Goal: Task Accomplishment & Management: Manage account settings

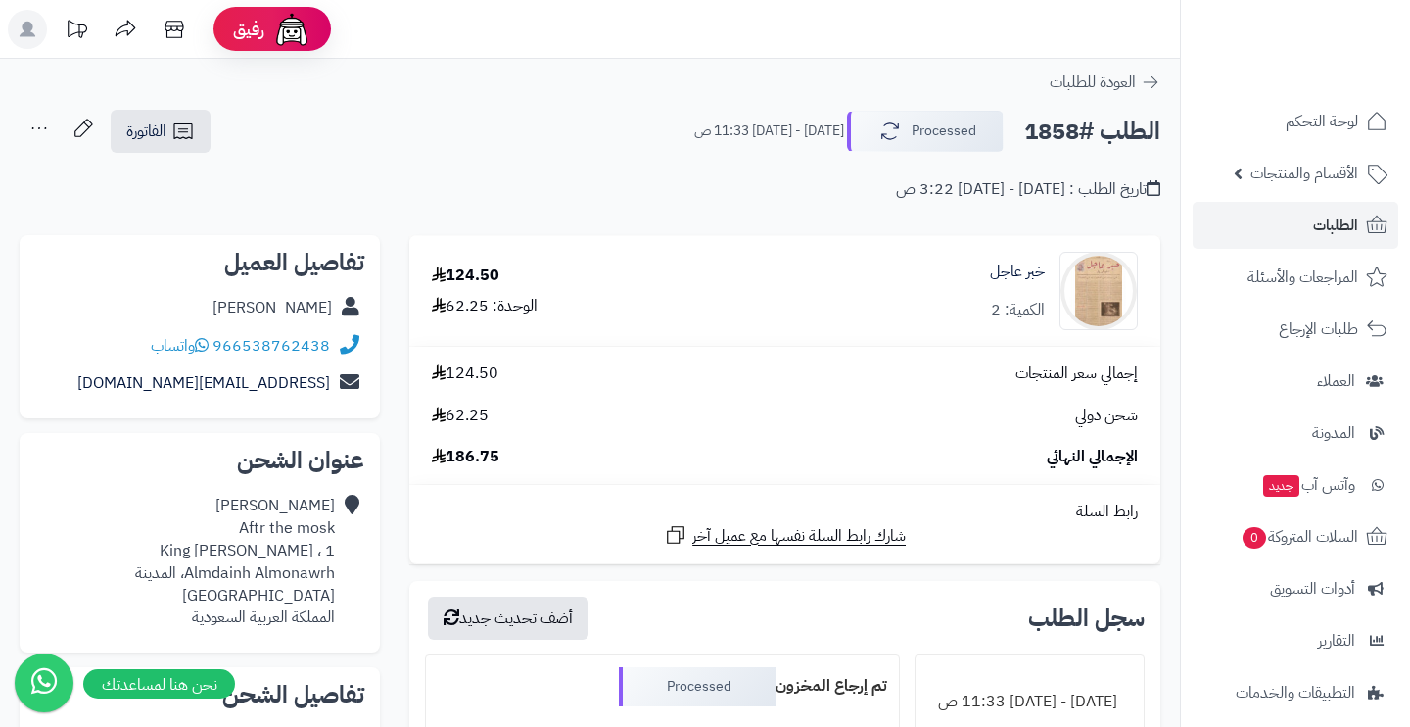
click at [1311, 221] on link "الطلبات" at bounding box center [1296, 225] width 206 height 47
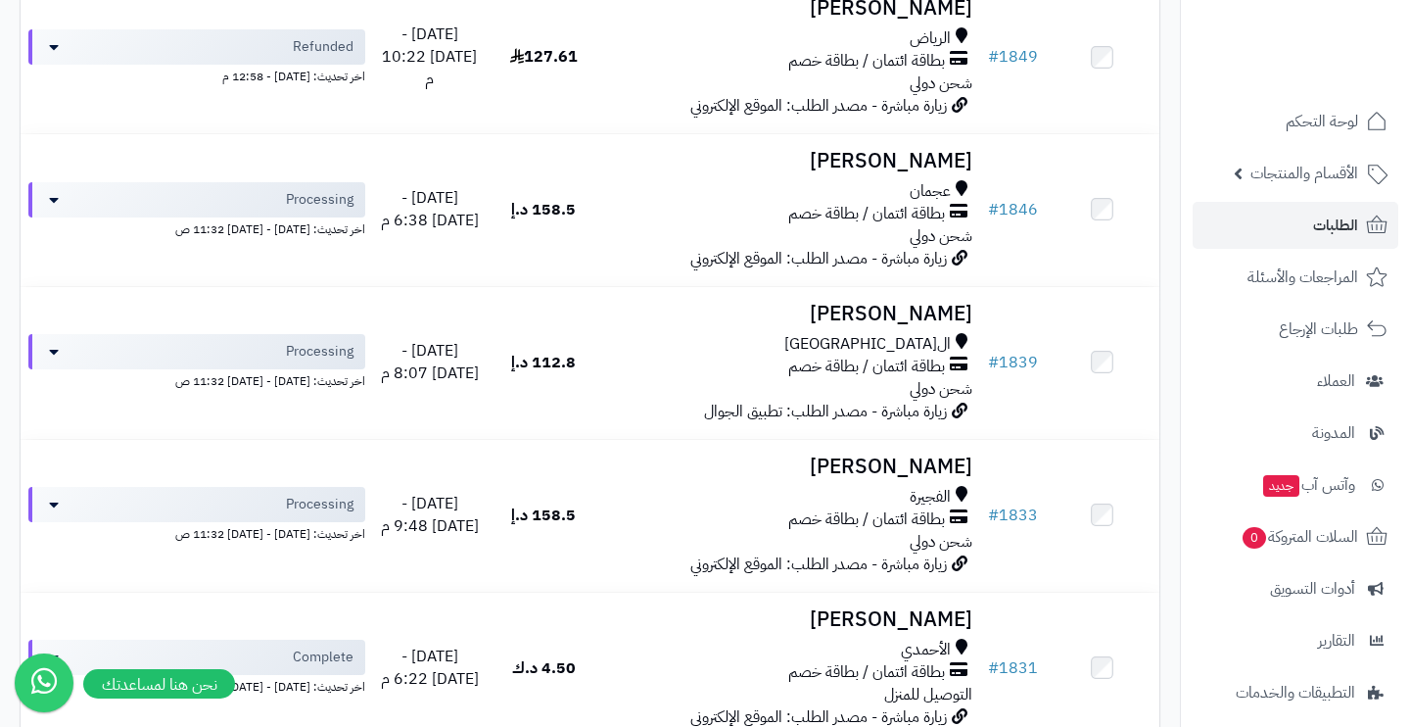
scroll to position [1557, 0]
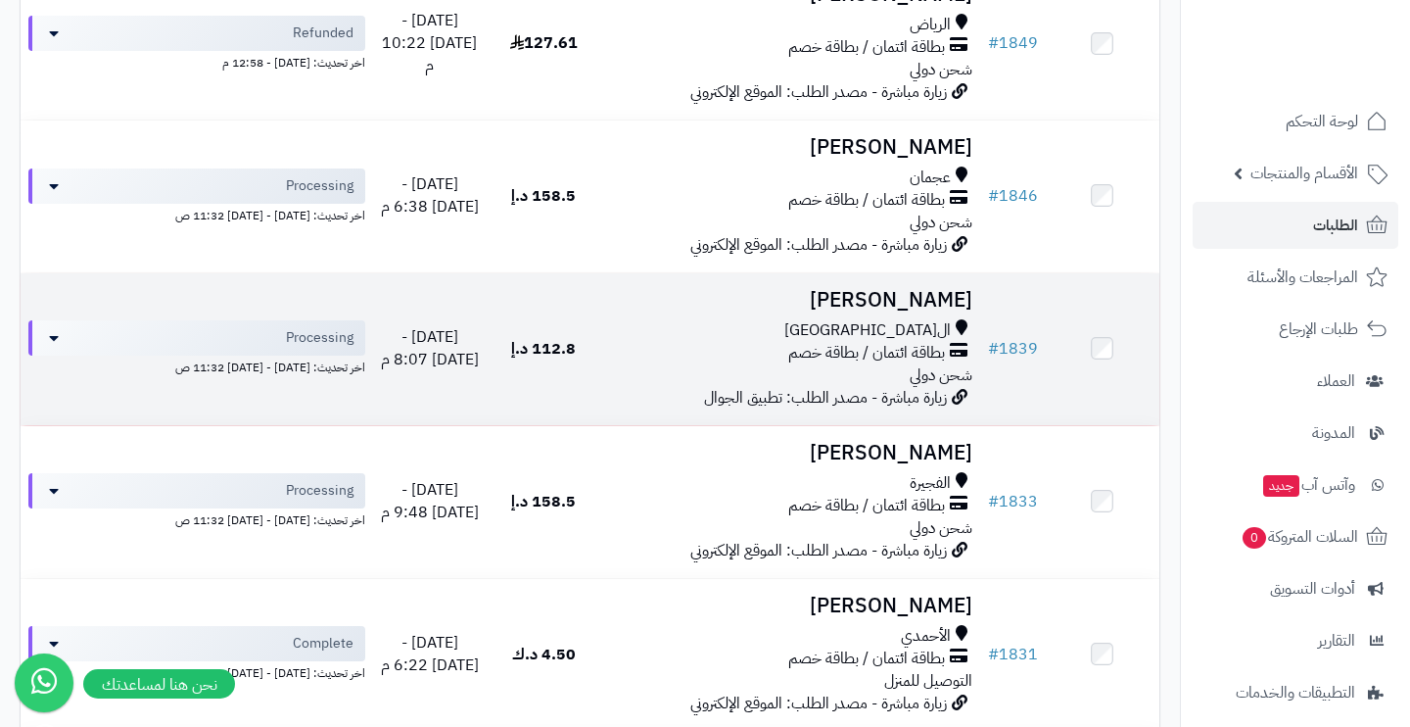
click at [680, 342] on div "بطاقة ائتمان / بطاقة خصم" at bounding box center [789, 353] width 363 height 23
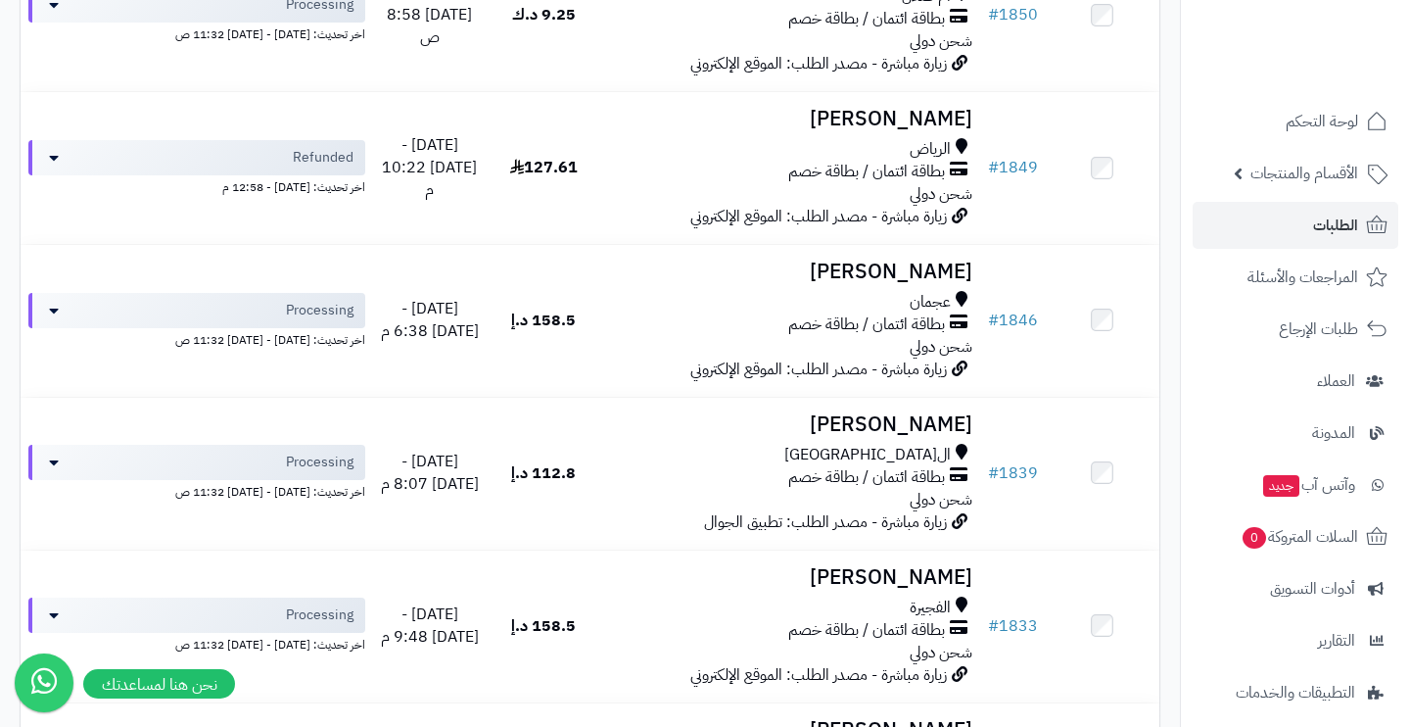
scroll to position [1365, 0]
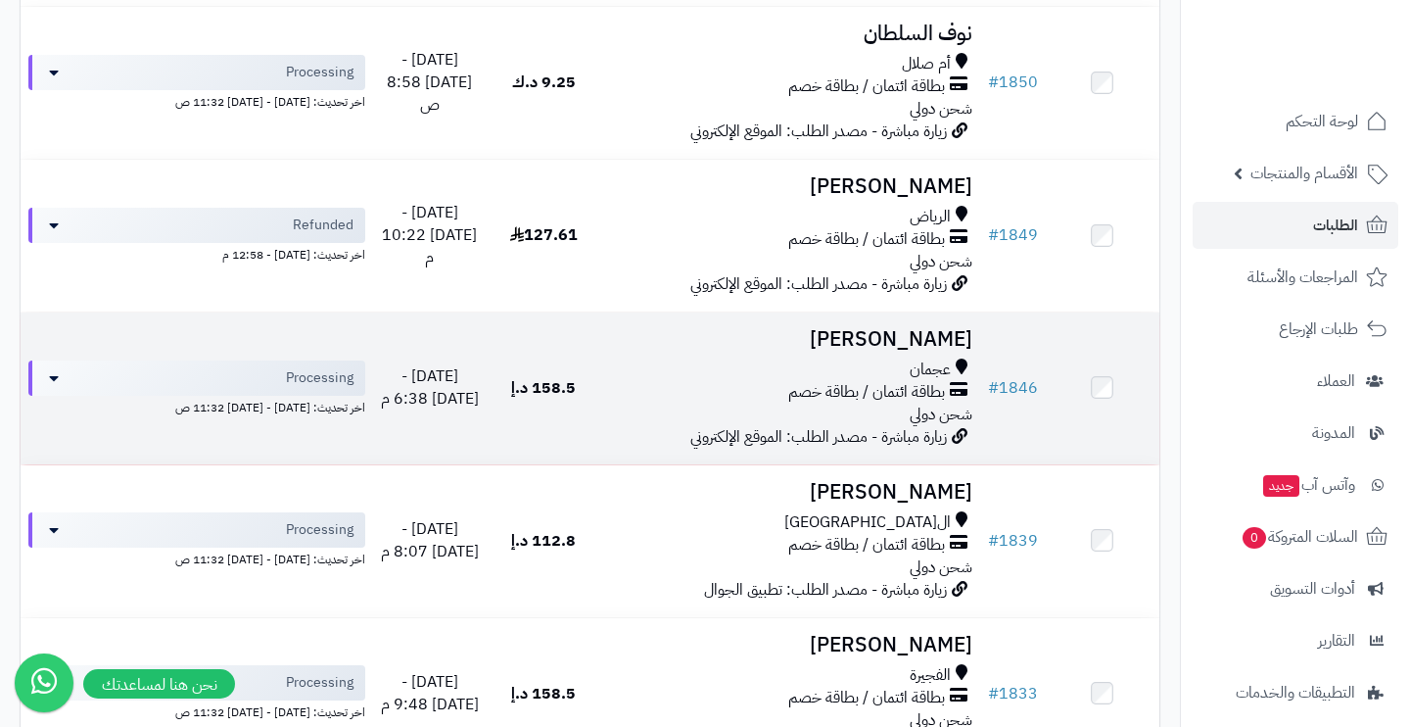
click at [709, 358] on div "عجمان" at bounding box center [789, 369] width 363 height 23
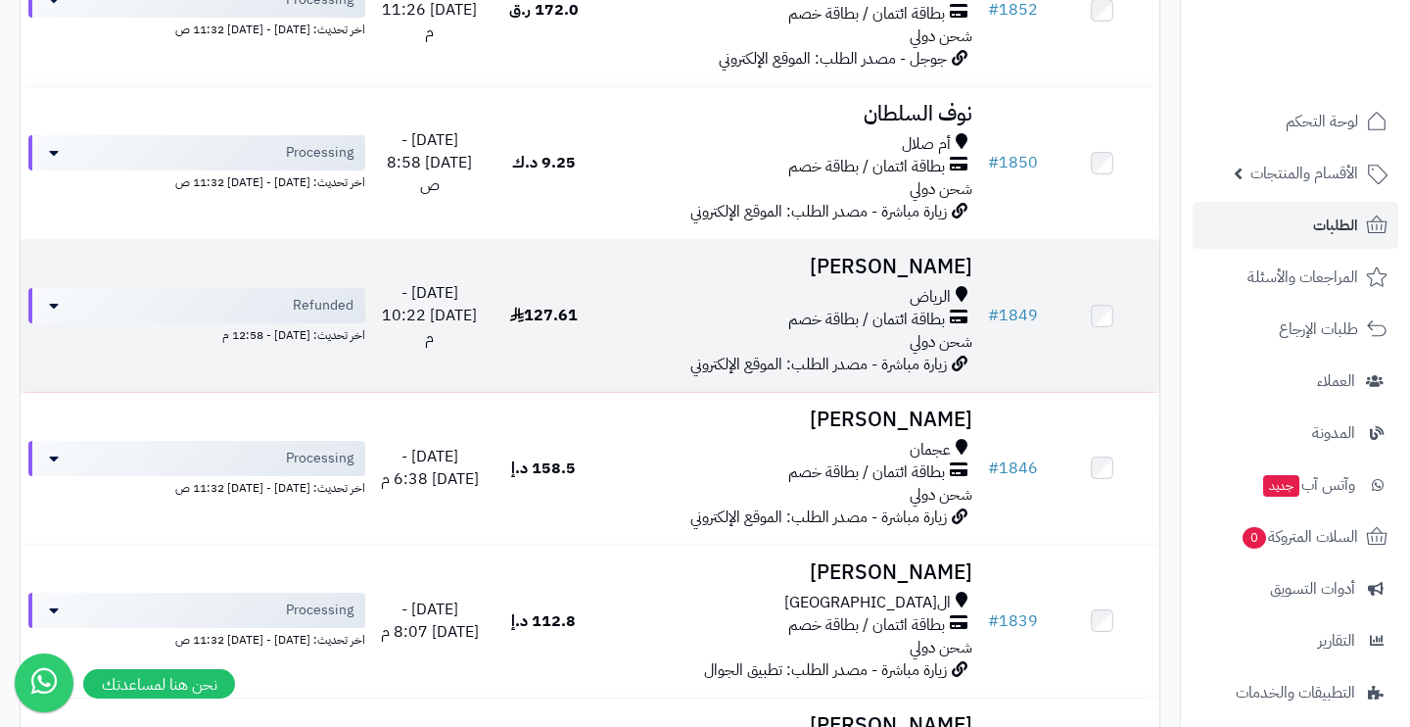
scroll to position [1279, 0]
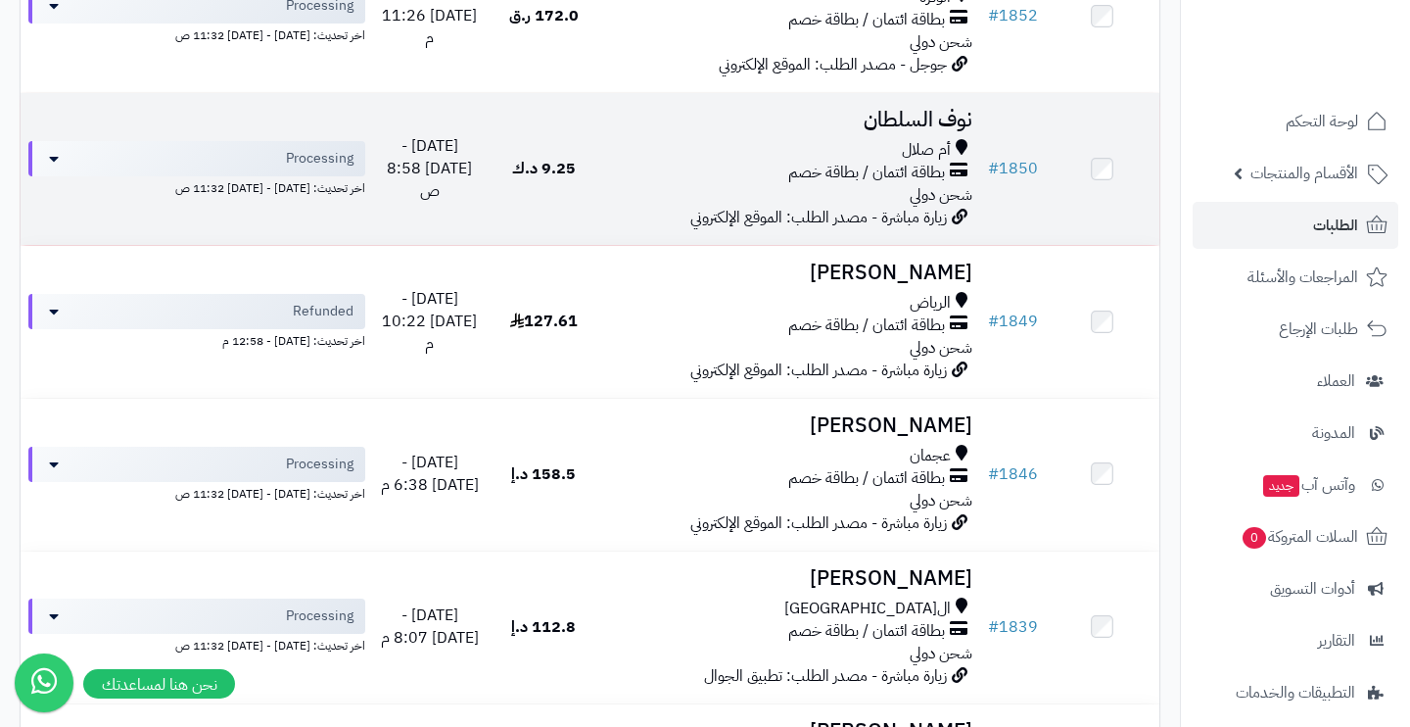
click at [709, 174] on div "أم صلال بطاقة ائتمان / بطاقة خصم شحن دولي" at bounding box center [789, 173] width 363 height 68
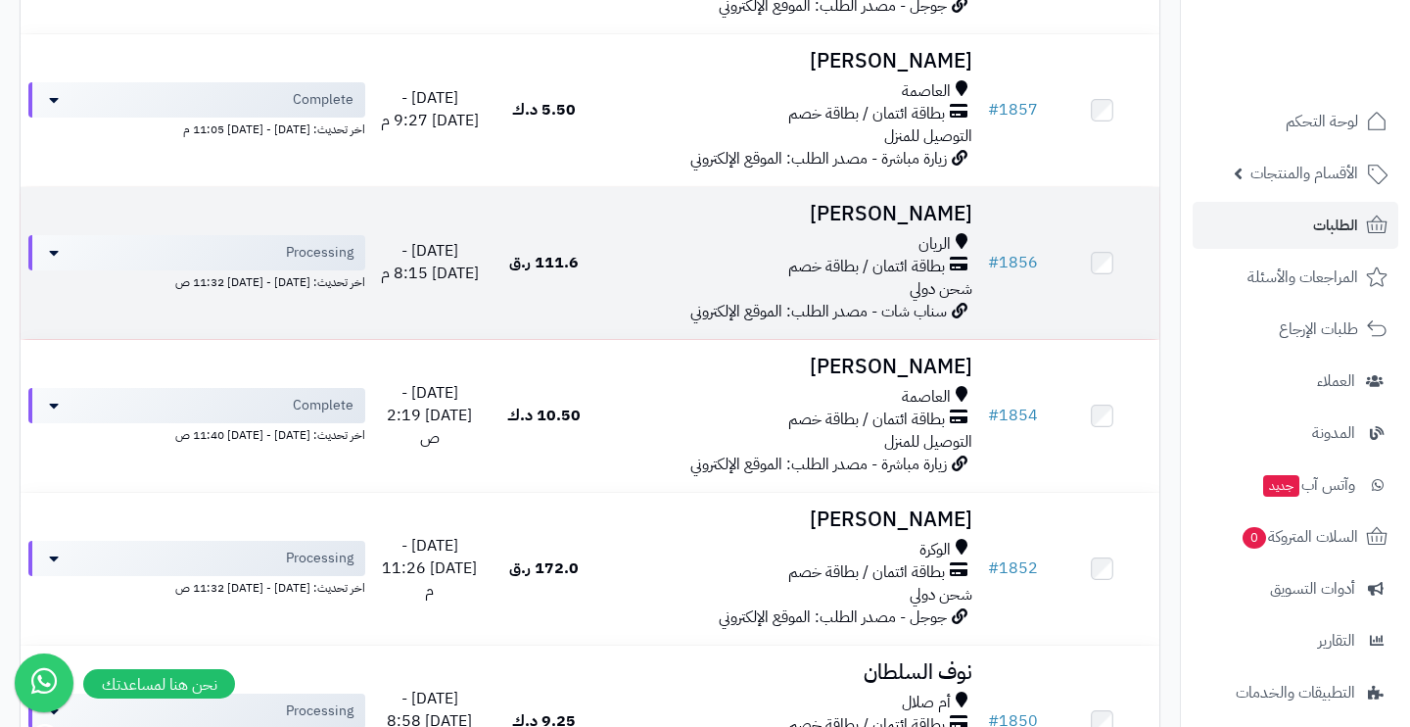
scroll to position [725, 0]
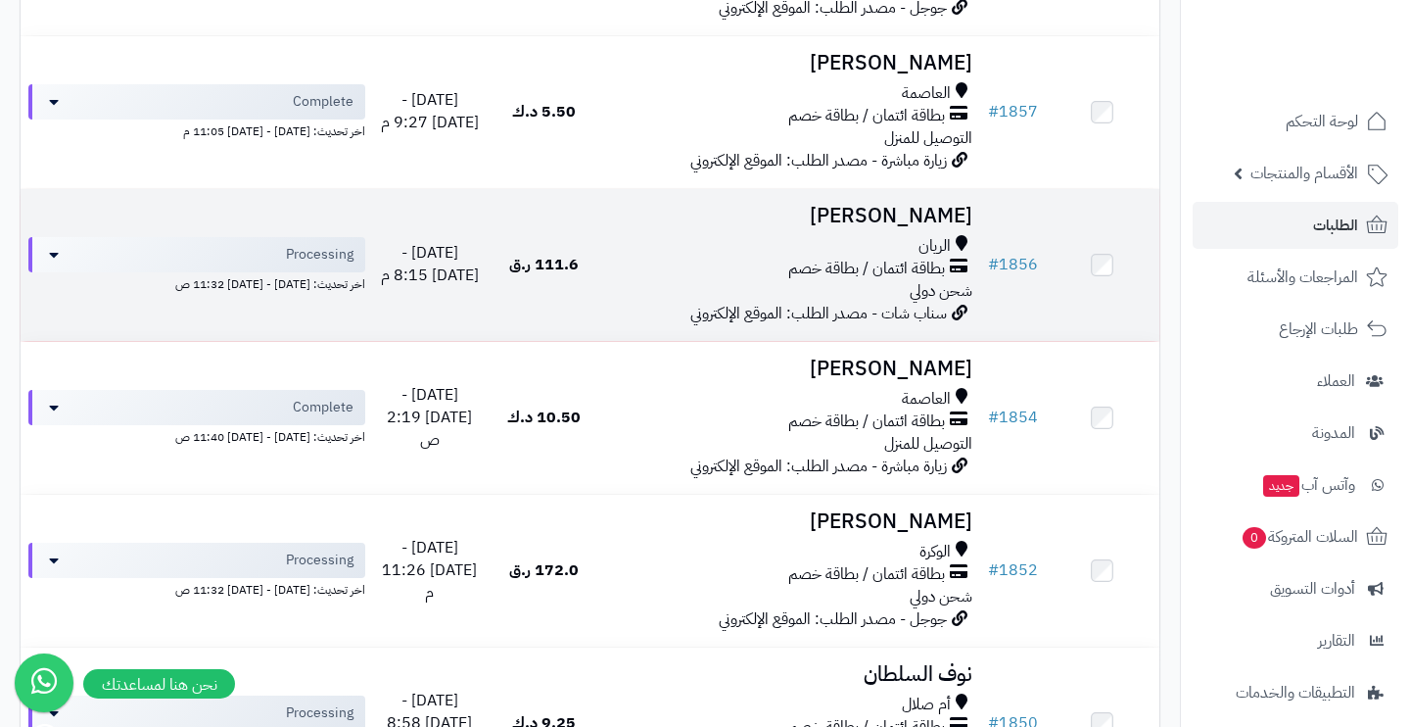
click at [731, 205] on h3 "Noora Ibrahim" at bounding box center [789, 216] width 363 height 23
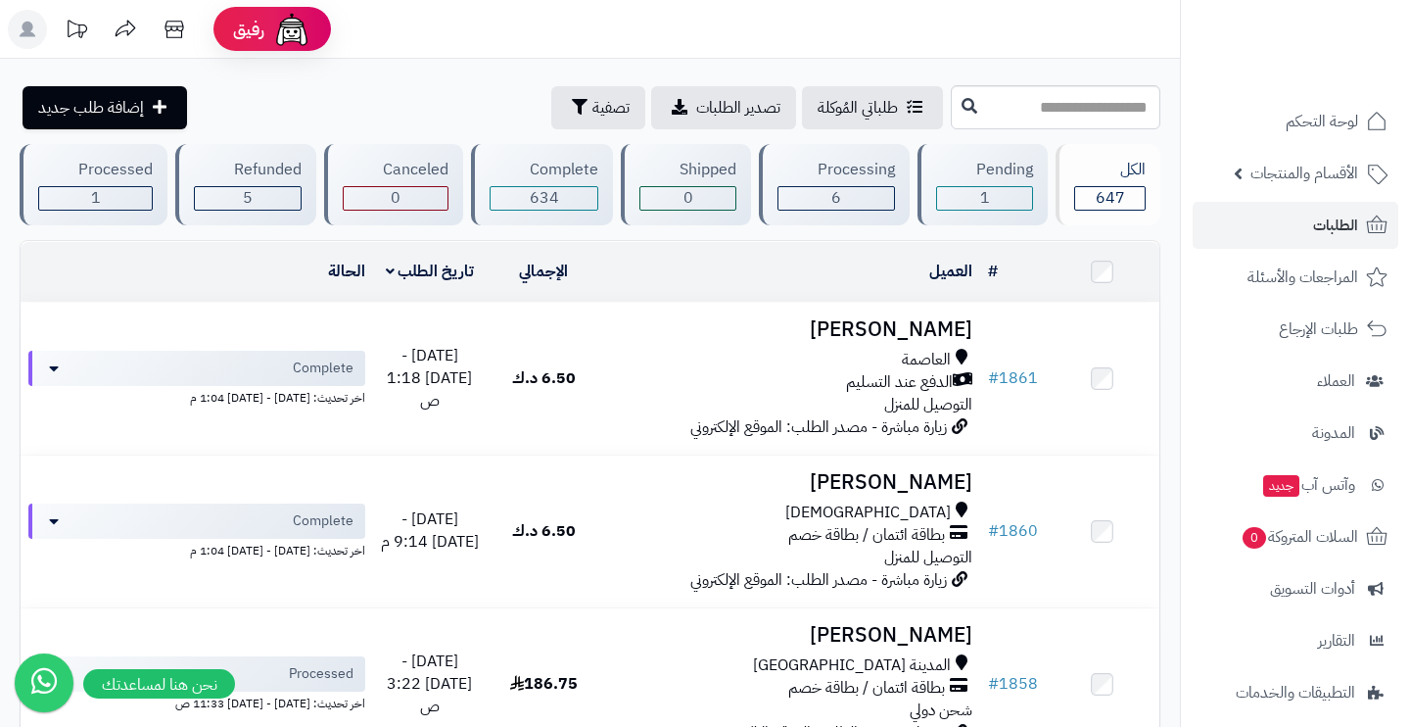
click at [133, 177] on div "Processed" at bounding box center [95, 170] width 115 height 23
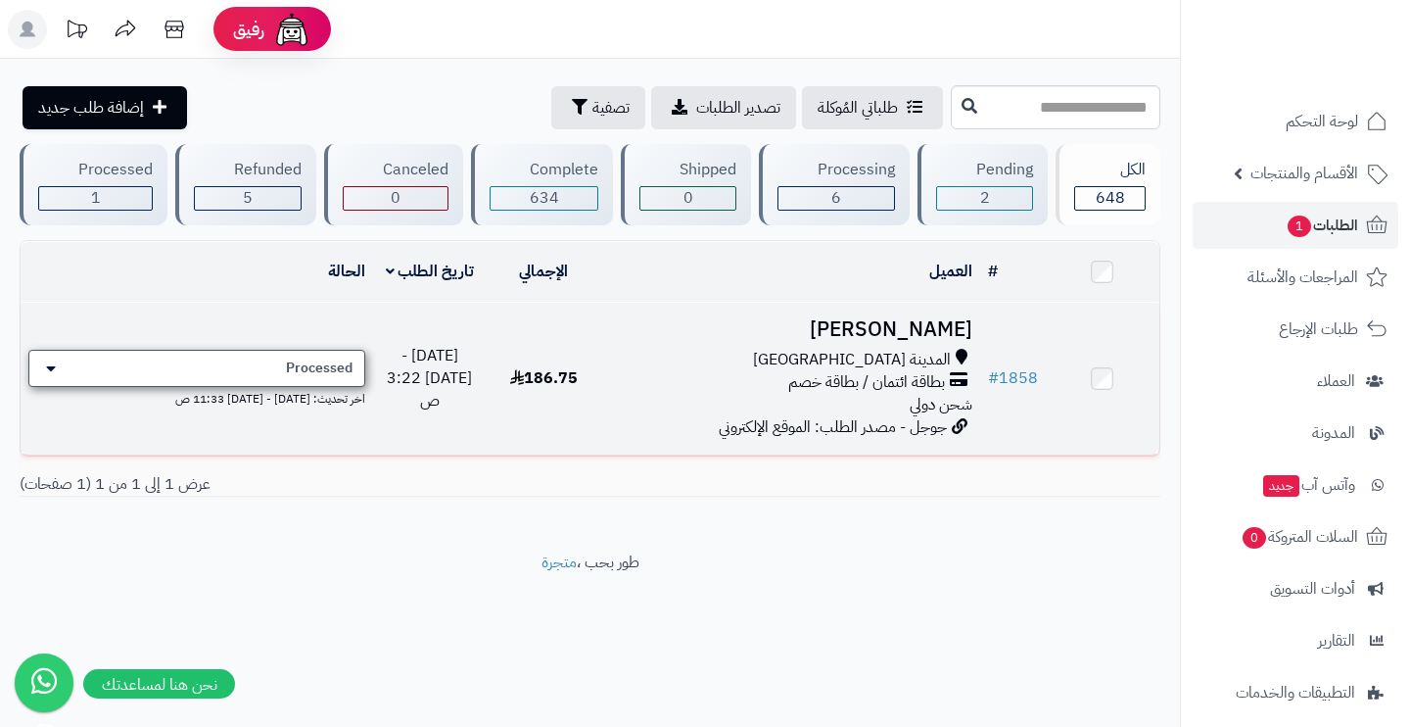
click at [266, 363] on div "Processed" at bounding box center [196, 368] width 337 height 37
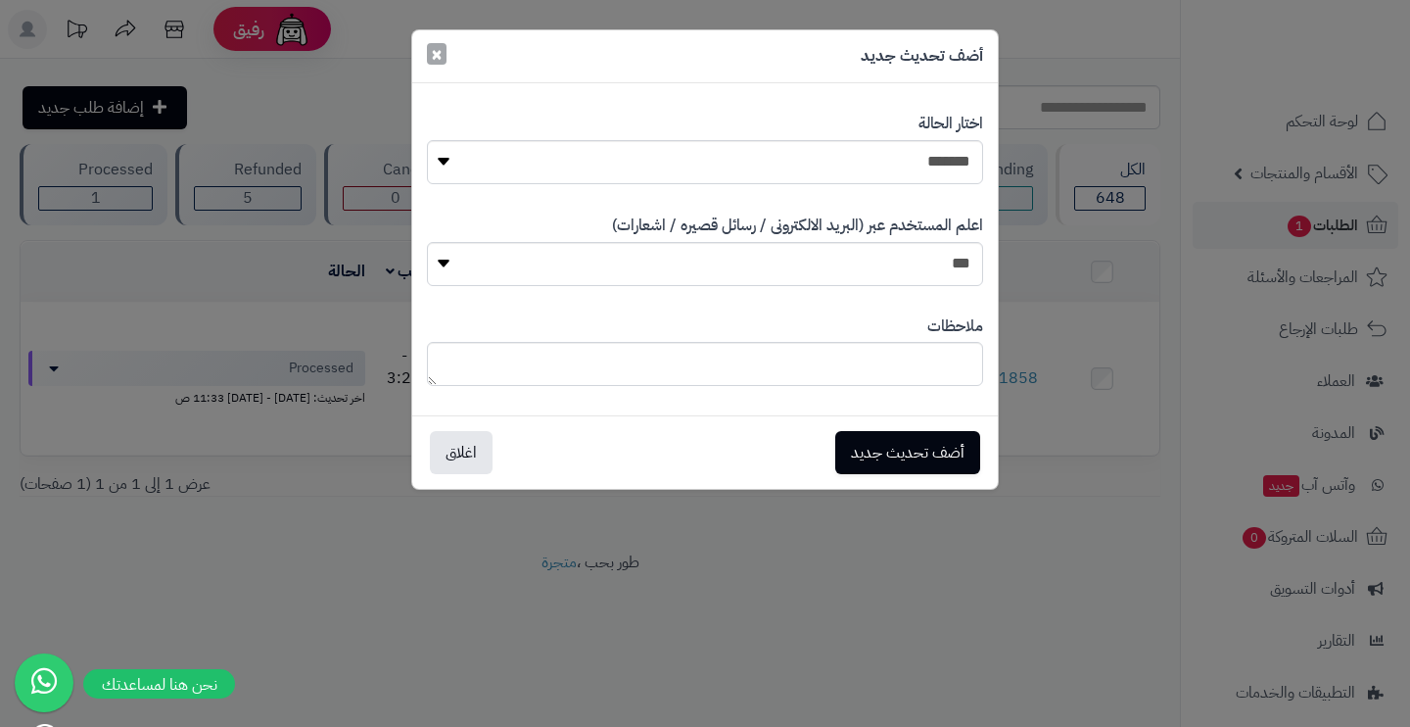
click at [441, 48] on span "×" at bounding box center [437, 53] width 12 height 29
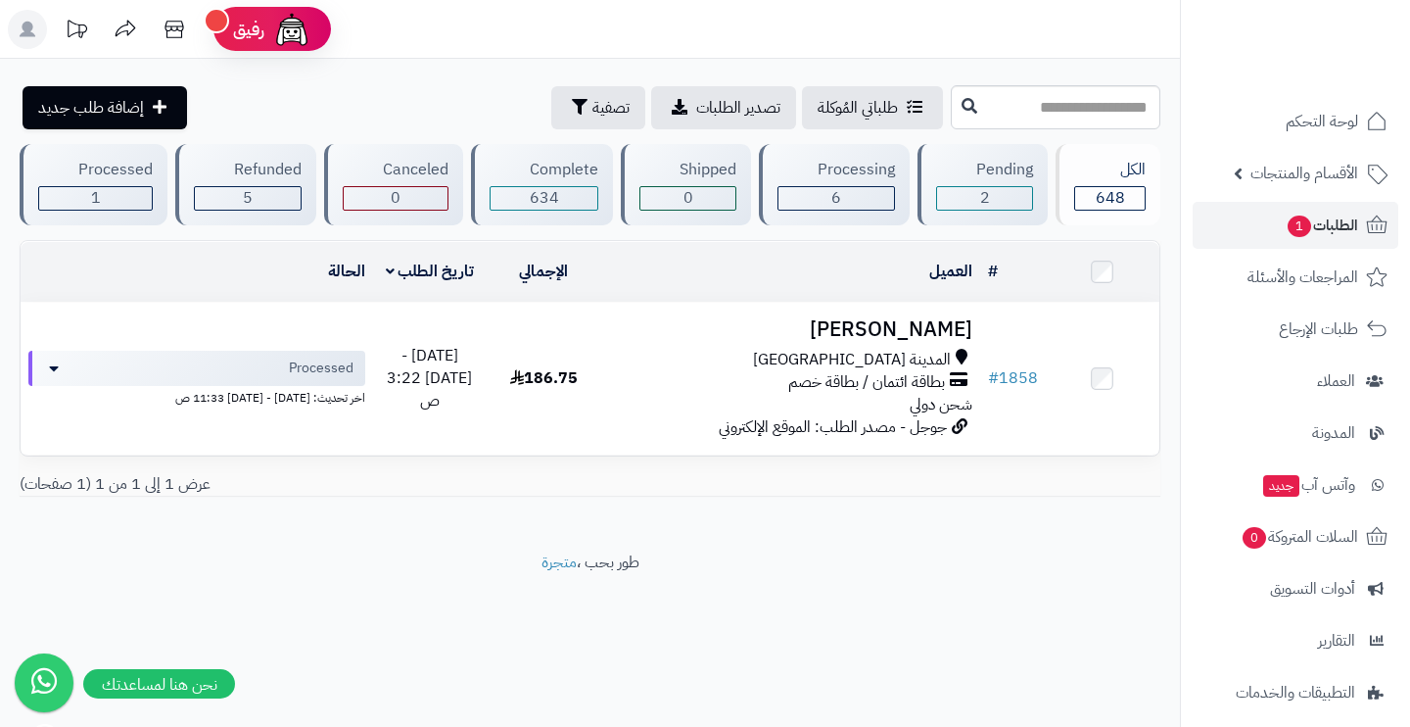
click at [819, 176] on div "Processing" at bounding box center [836, 170] width 118 height 23
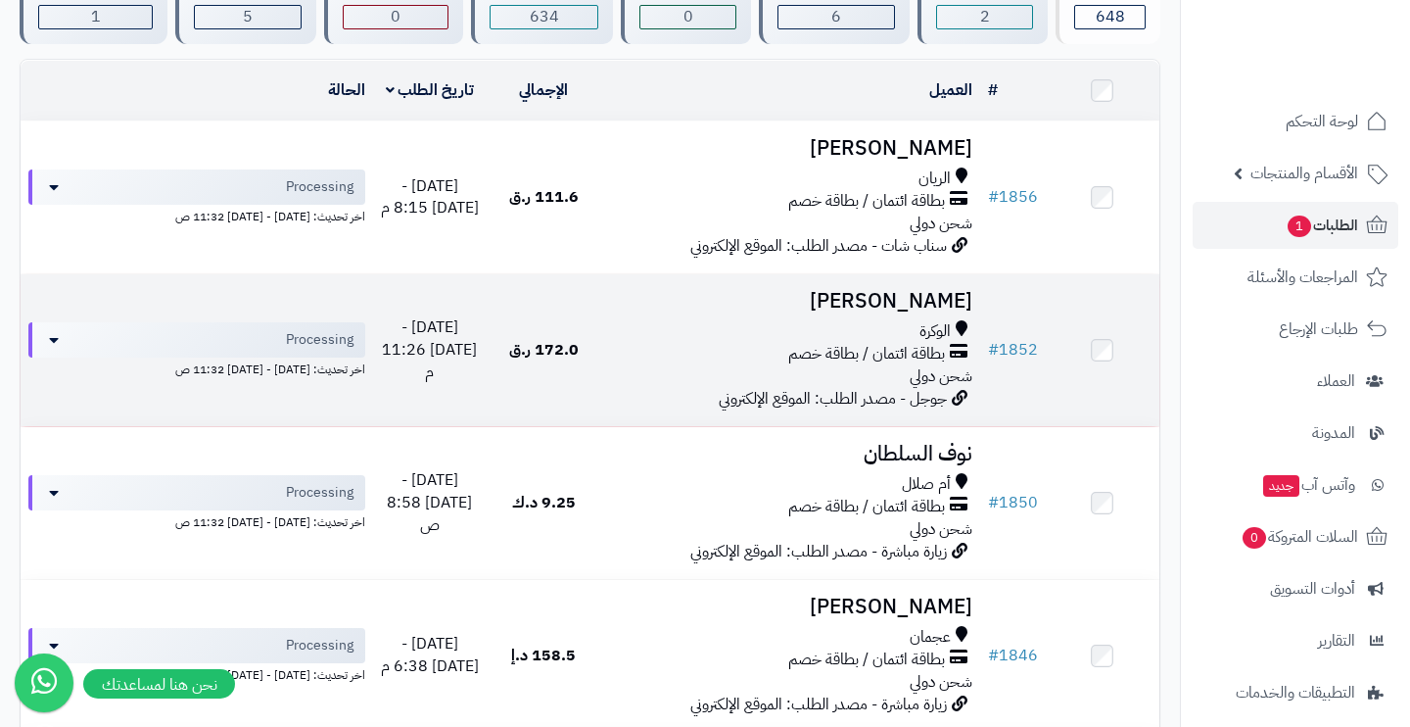
scroll to position [154, 0]
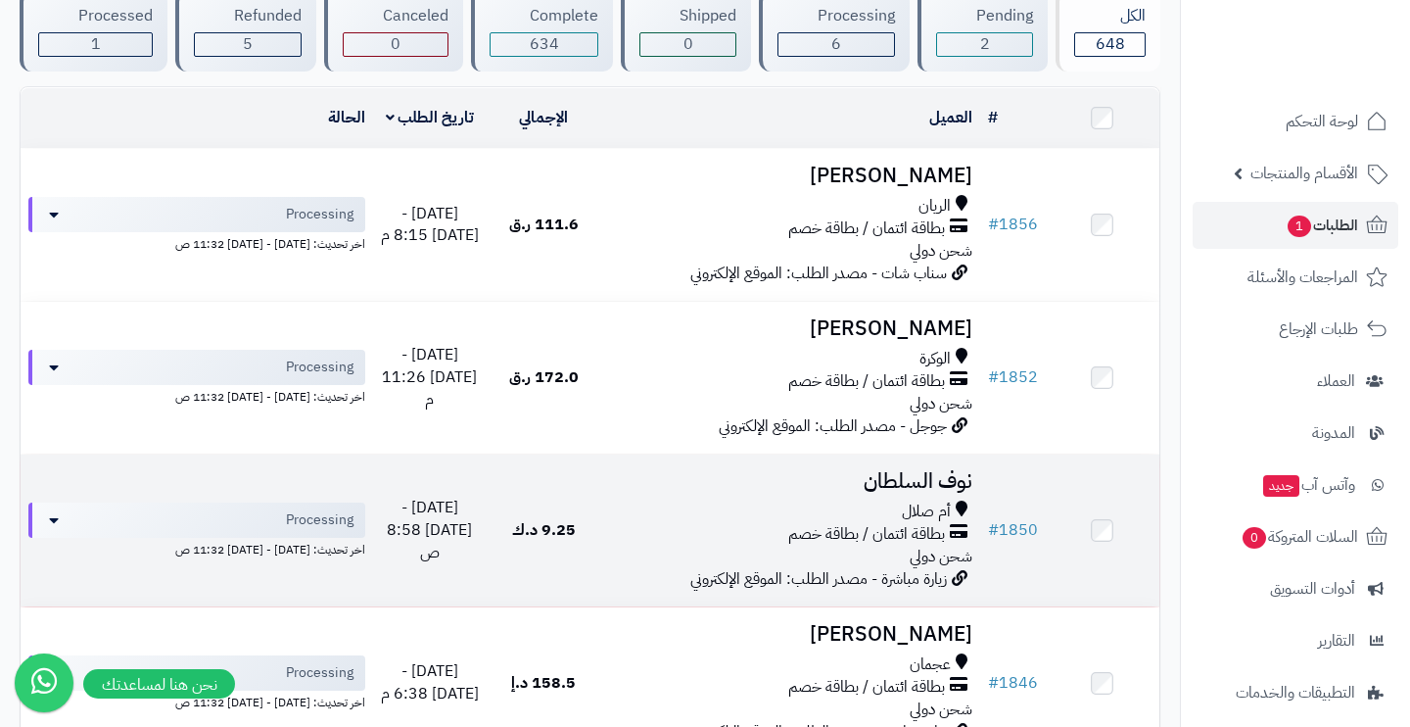
click at [702, 500] on div "أم صلال" at bounding box center [789, 511] width 363 height 23
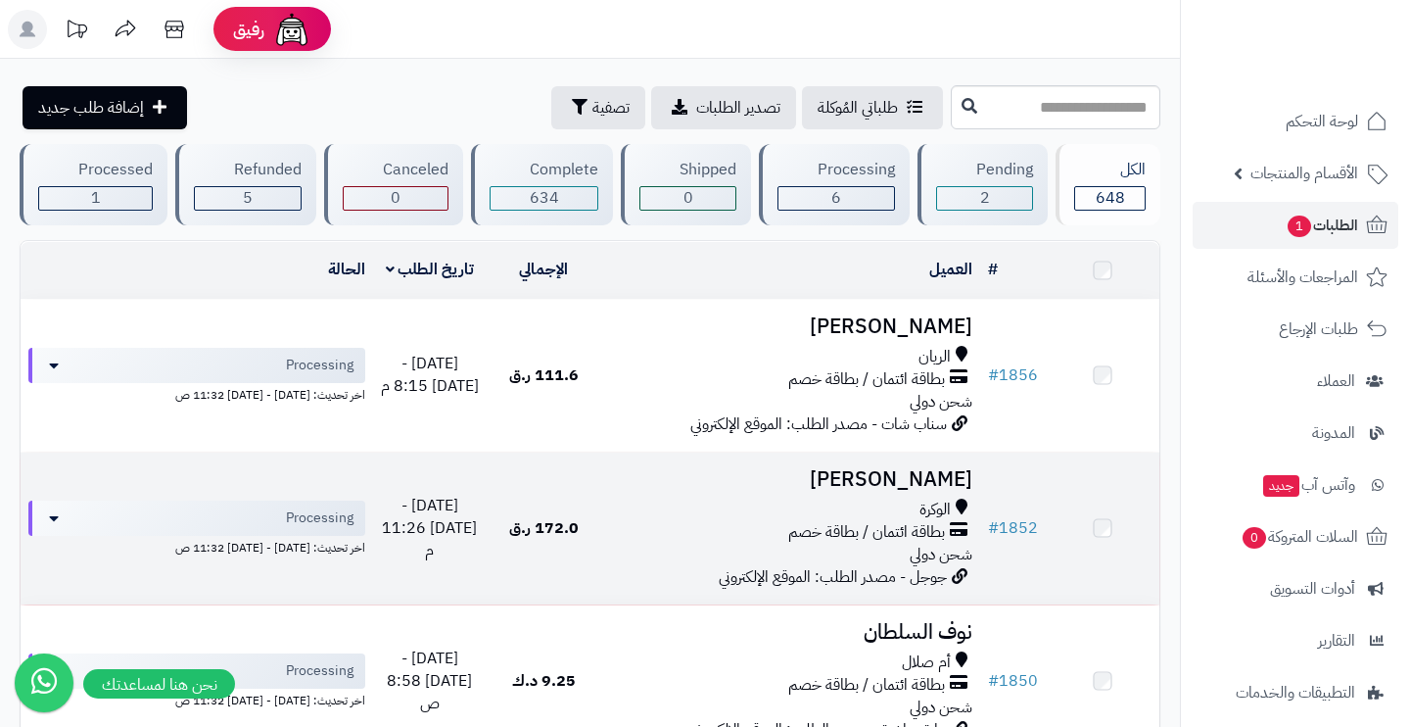
click at [676, 498] on div "الوكرة" at bounding box center [789, 509] width 363 height 23
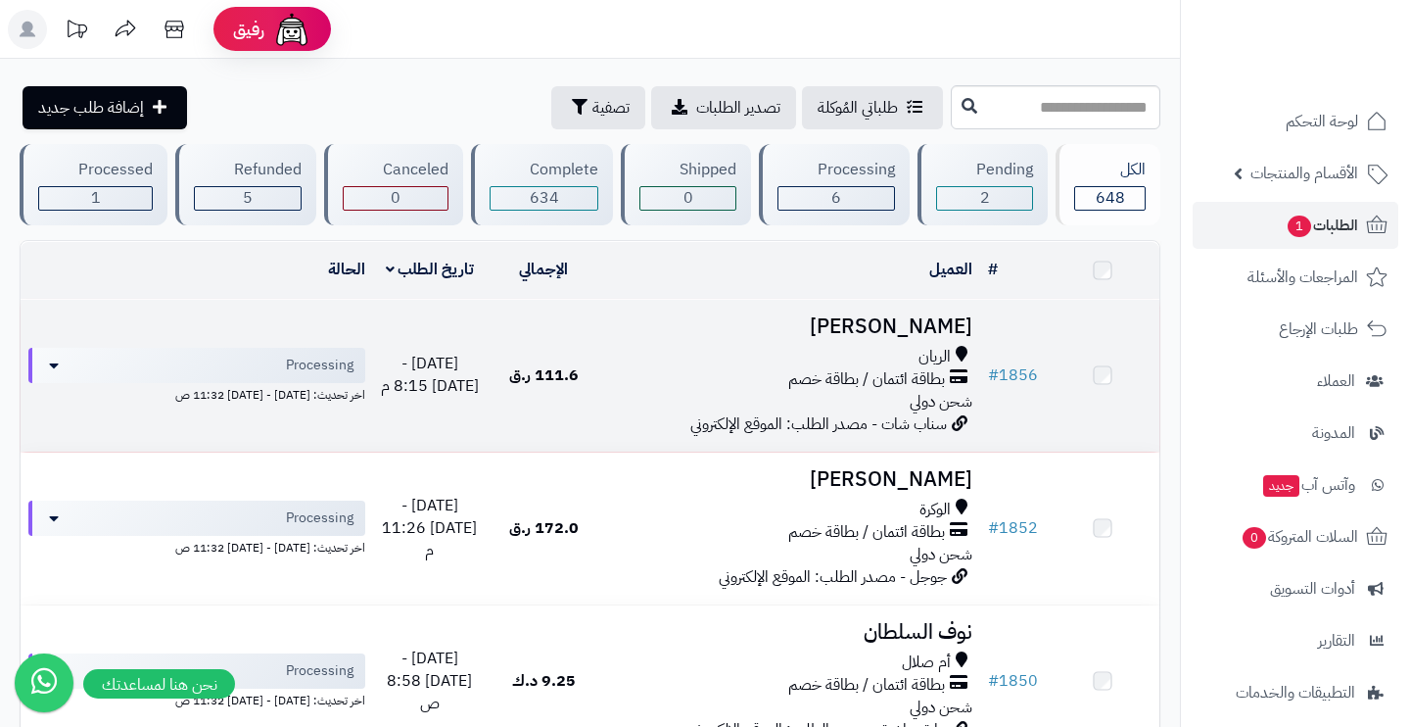
scroll to position [154, 0]
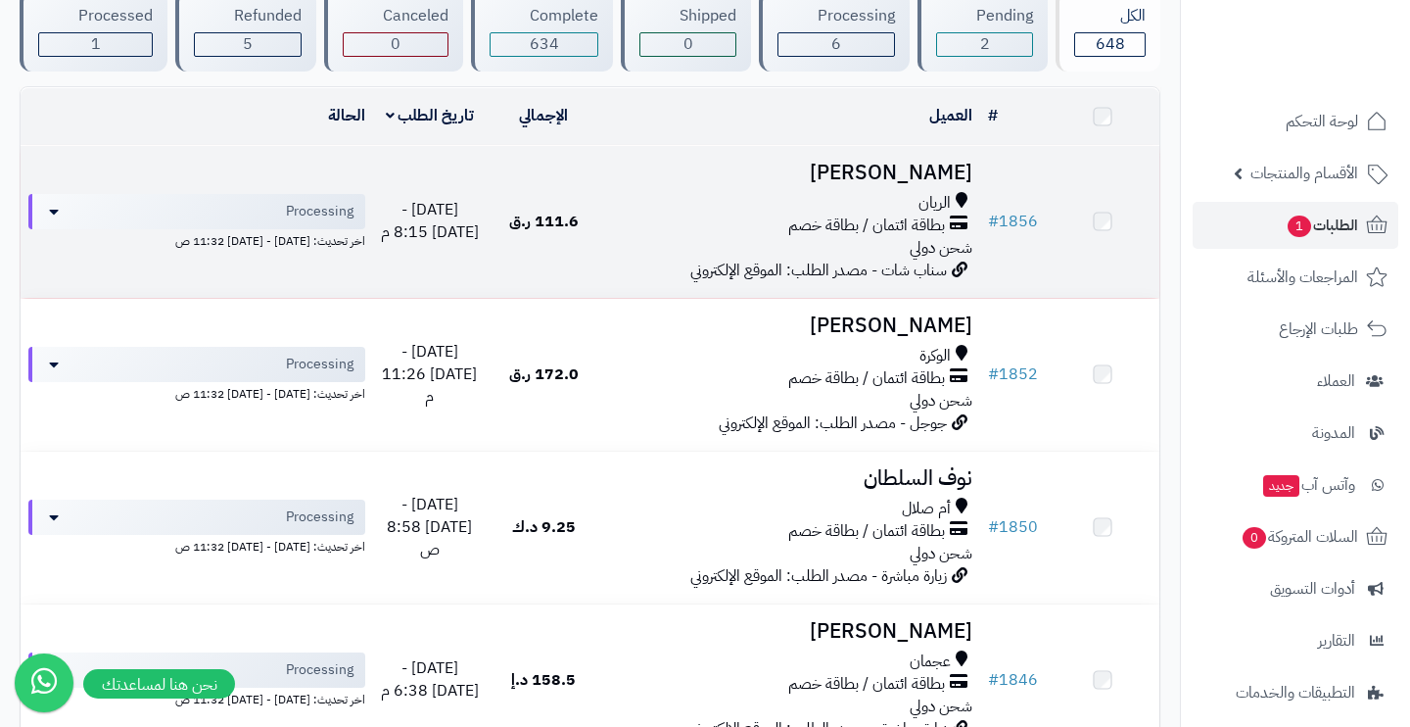
click at [734, 210] on div "الريان" at bounding box center [789, 203] width 363 height 23
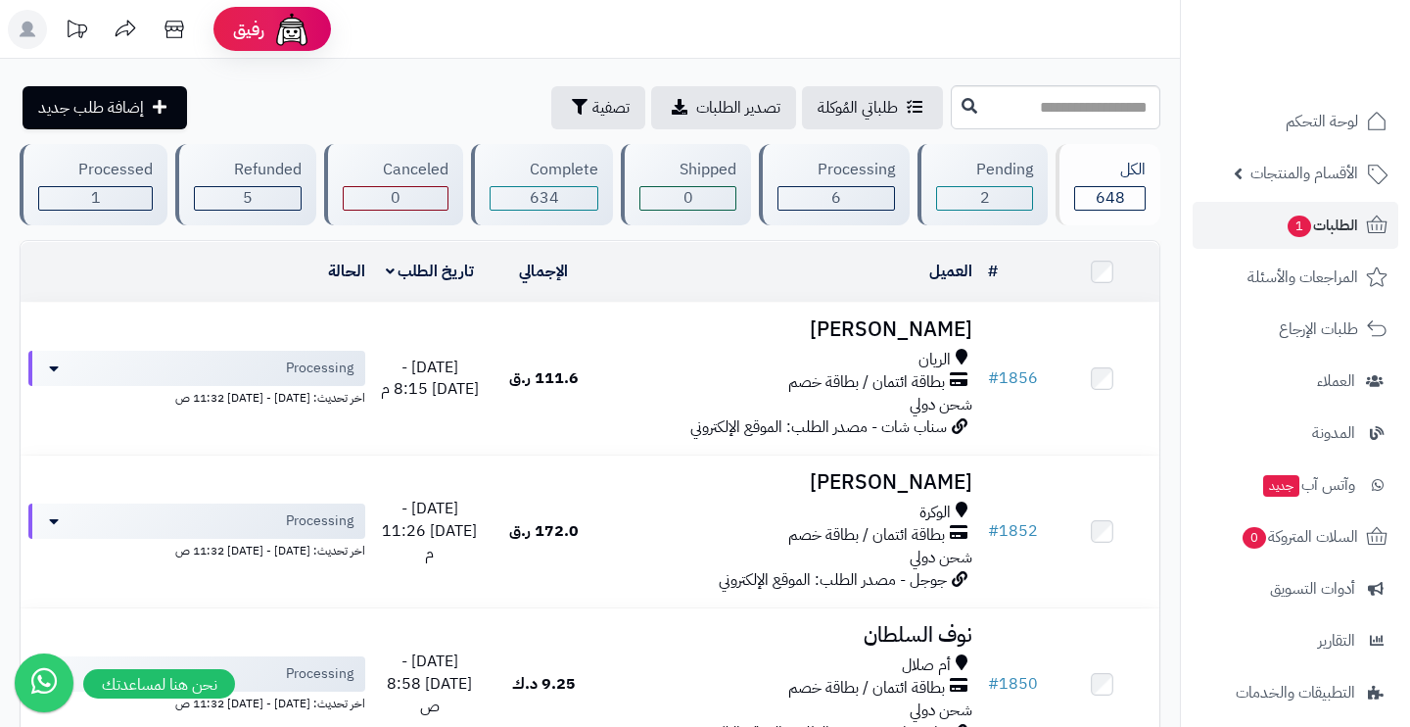
click at [1027, 5] on header "رفيق ! الطلبات معالجة مكتمل إرجاع المنتجات العملاء المتواجدون الان 1564 عملاء م…" at bounding box center [705, 29] width 1410 height 59
